Goal: Information Seeking & Learning: Learn about a topic

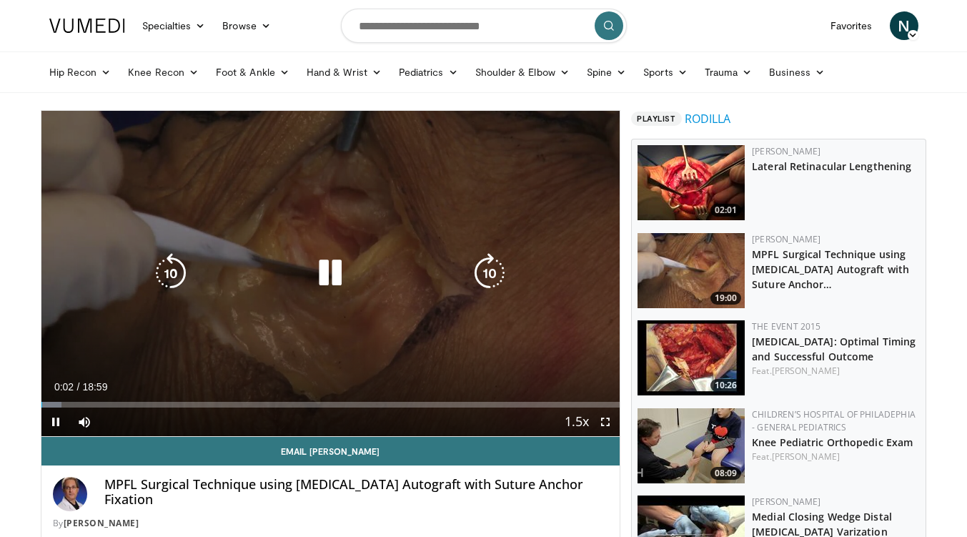
click at [325, 267] on icon "Video Player" at bounding box center [330, 273] width 40 height 40
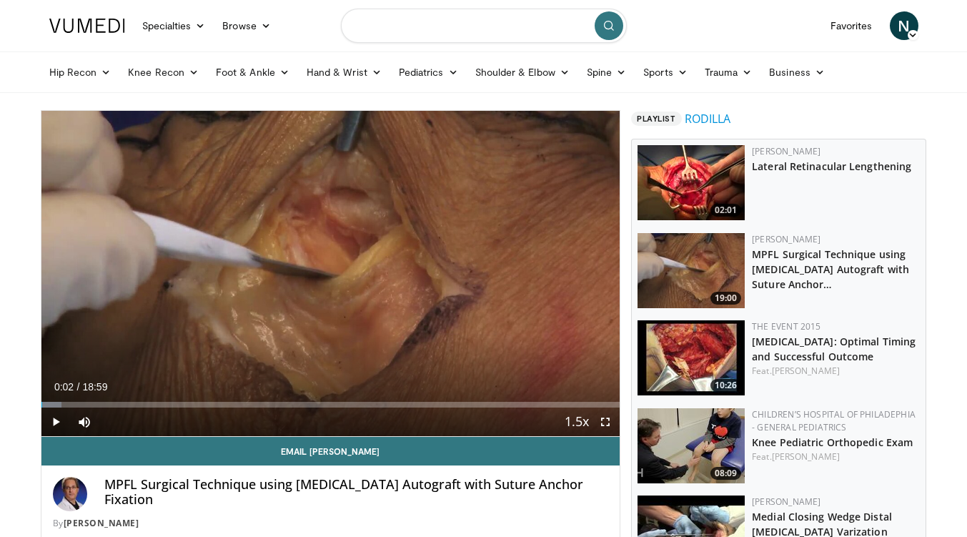
click at [479, 34] on input "Search topics, interventions" at bounding box center [484, 26] width 286 height 34
type input "*********"
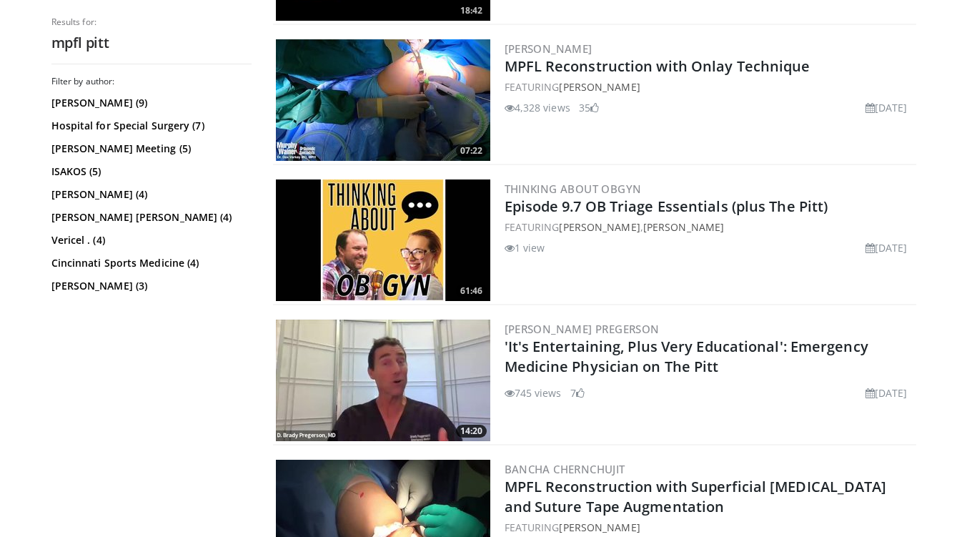
scroll to position [2450, 0]
